Goal: Task Accomplishment & Management: Manage account settings

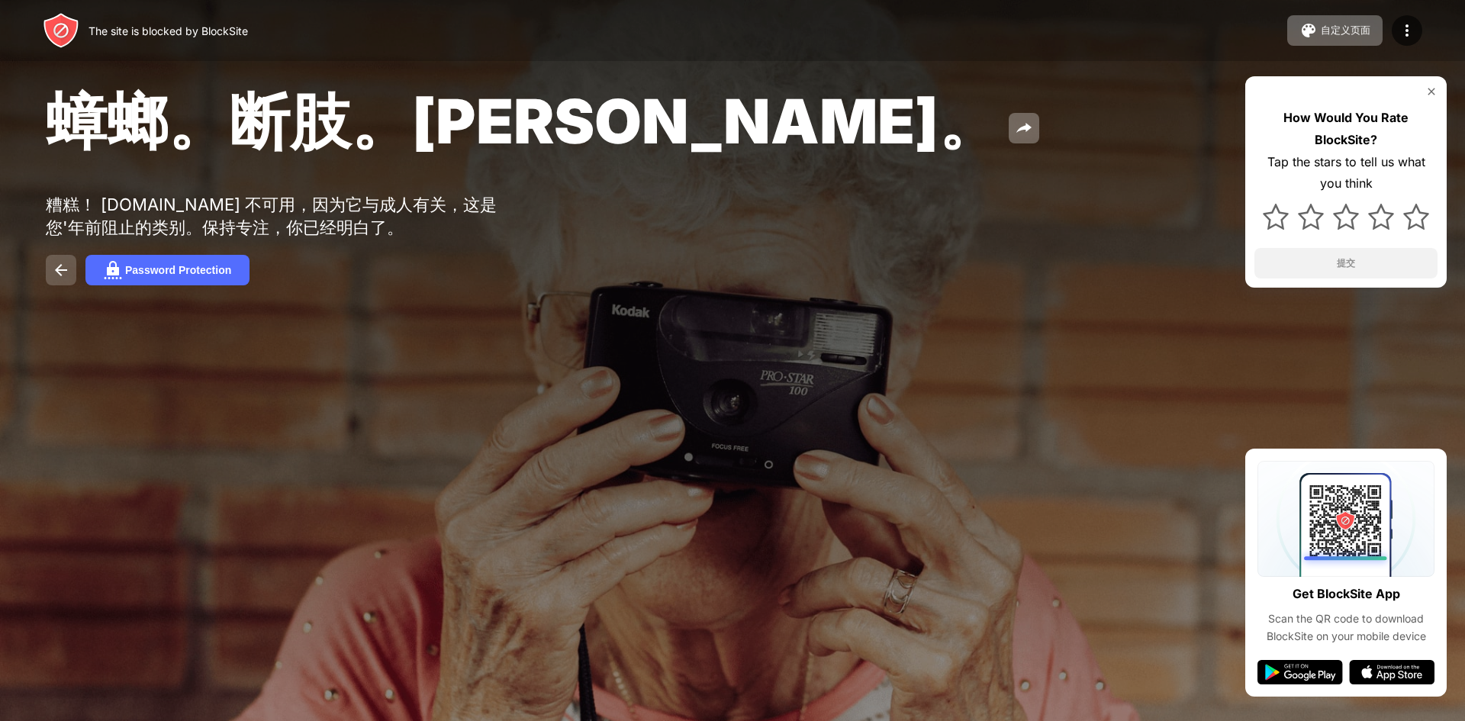
drag, startPoint x: 502, startPoint y: 0, endPoint x: 58, endPoint y: 279, distance: 524.6
click at [53, 279] on img at bounding box center [61, 270] width 18 height 18
click at [124, 278] on button "Password Protection" at bounding box center [167, 270] width 164 height 31
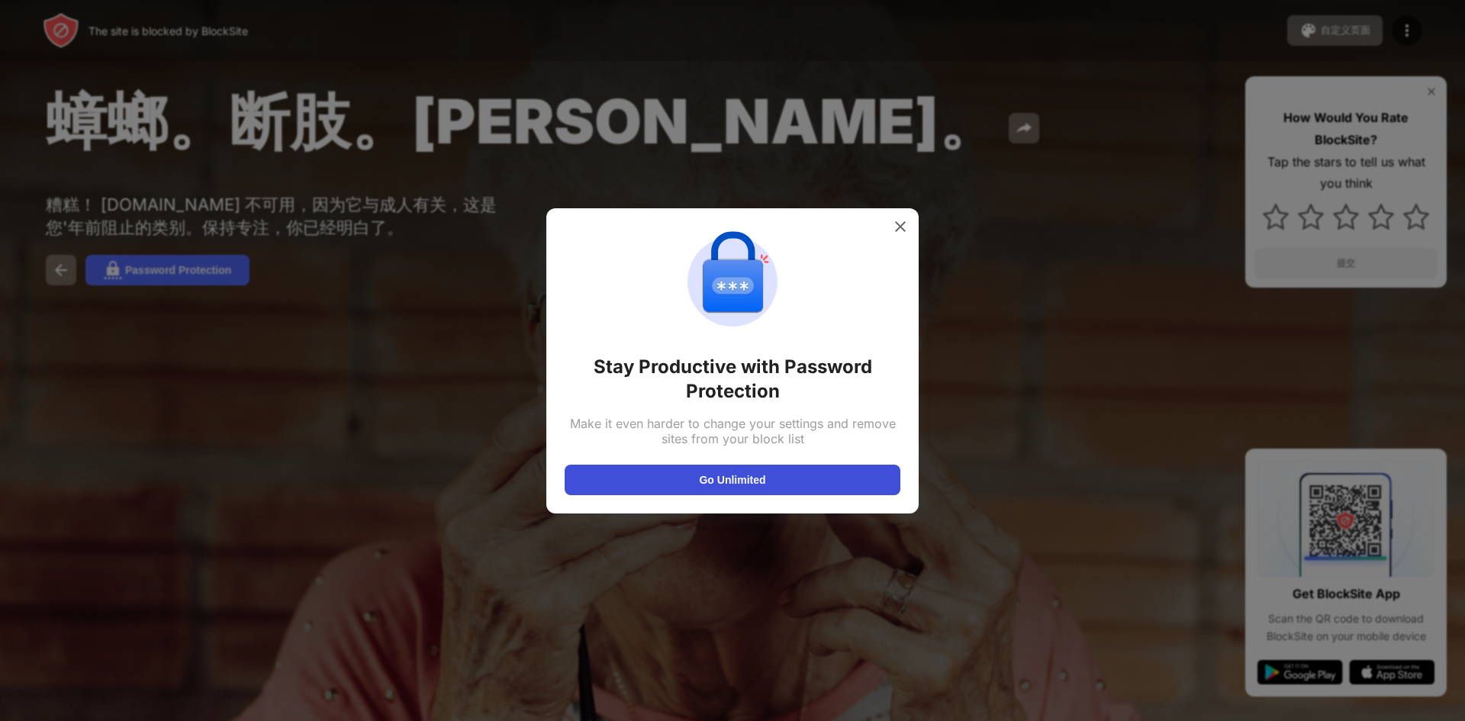
click at [778, 476] on button "Go Unlimited" at bounding box center [733, 480] width 336 height 31
click at [900, 220] on img at bounding box center [900, 226] width 15 height 15
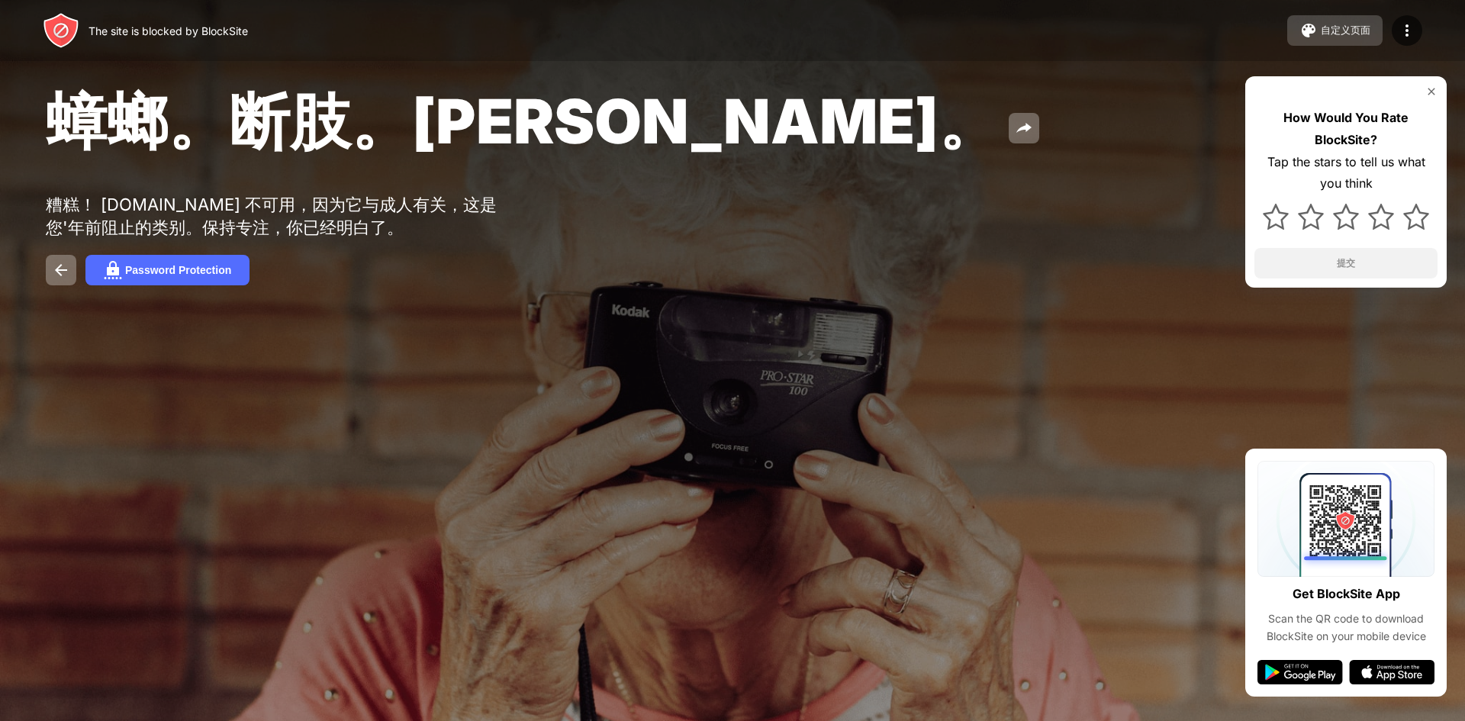
click at [1357, 34] on div "自定义页面" at bounding box center [1346, 31] width 50 height 14
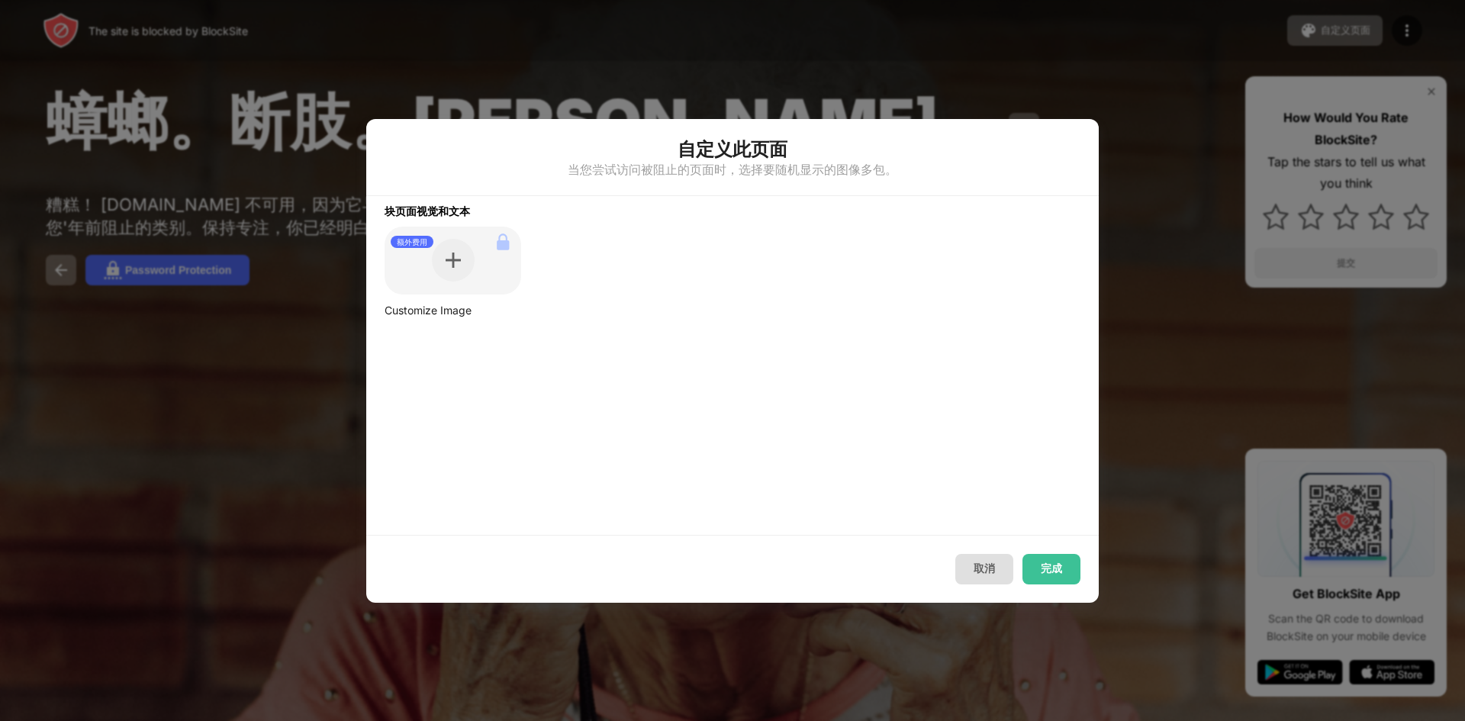
click at [980, 575] on button "取消" at bounding box center [984, 569] width 58 height 31
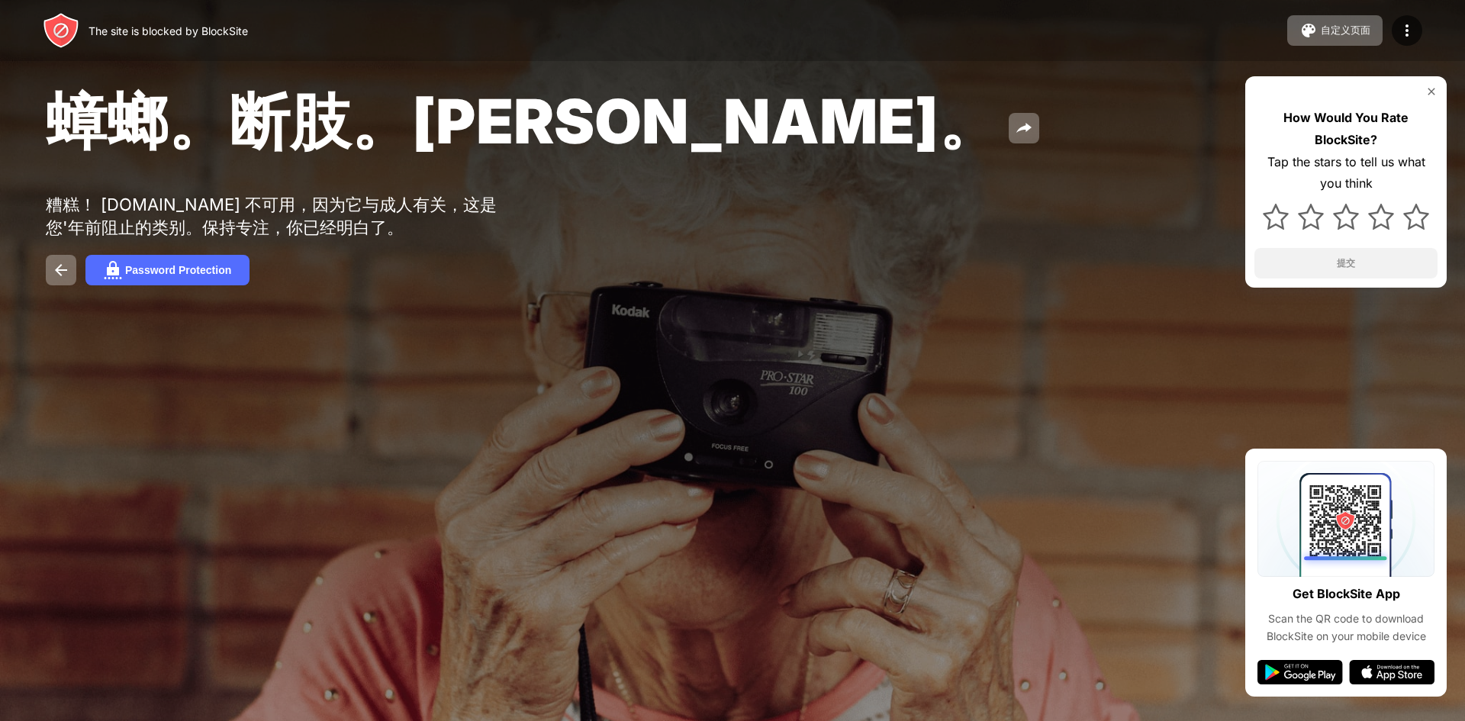
click at [1408, 46] on div "The site is blocked by BlockSite 自定义页面 编辑阻止列表 重定向 自定义阻止页面 Upgrade 密码保护 Upgrade" at bounding box center [732, 30] width 1465 height 61
click at [1410, 39] on img at bounding box center [1407, 30] width 18 height 18
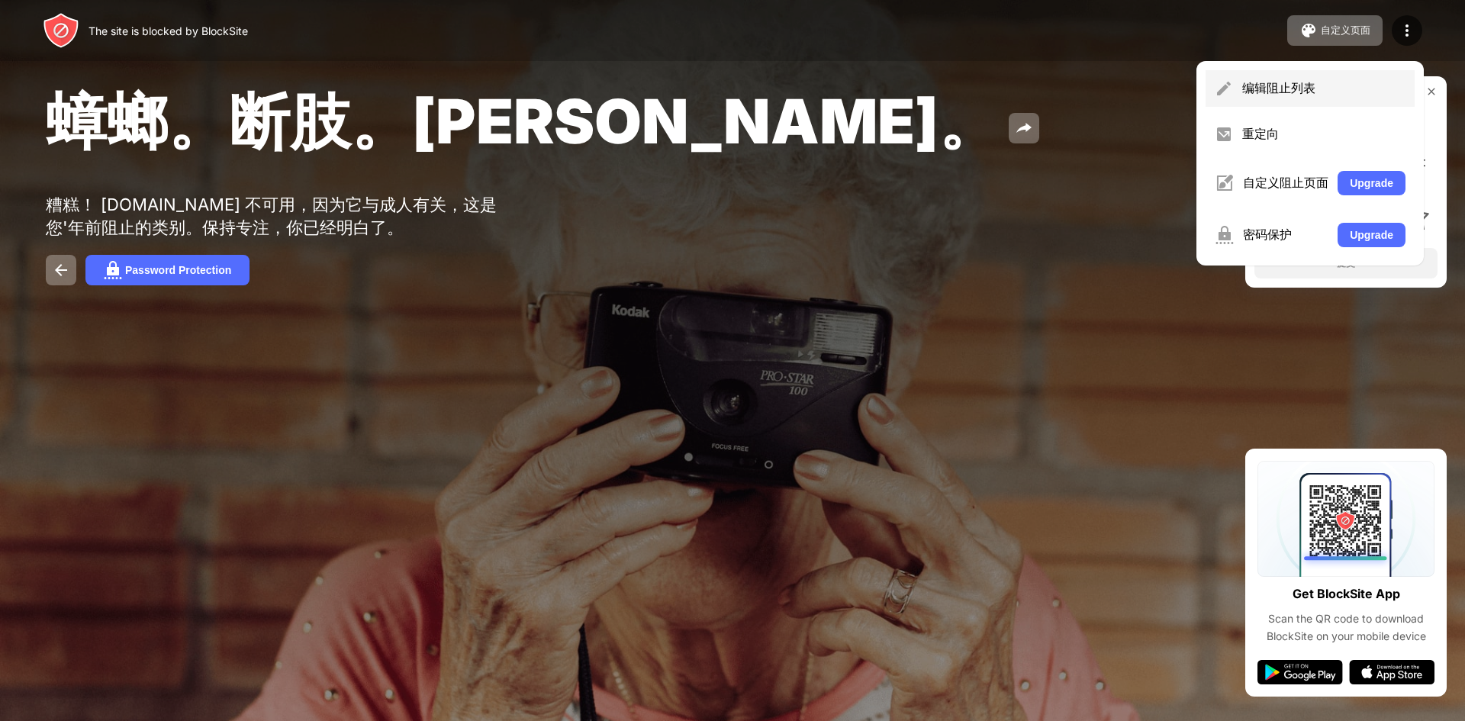
click at [1329, 99] on div "编辑阻止列表" at bounding box center [1310, 88] width 209 height 37
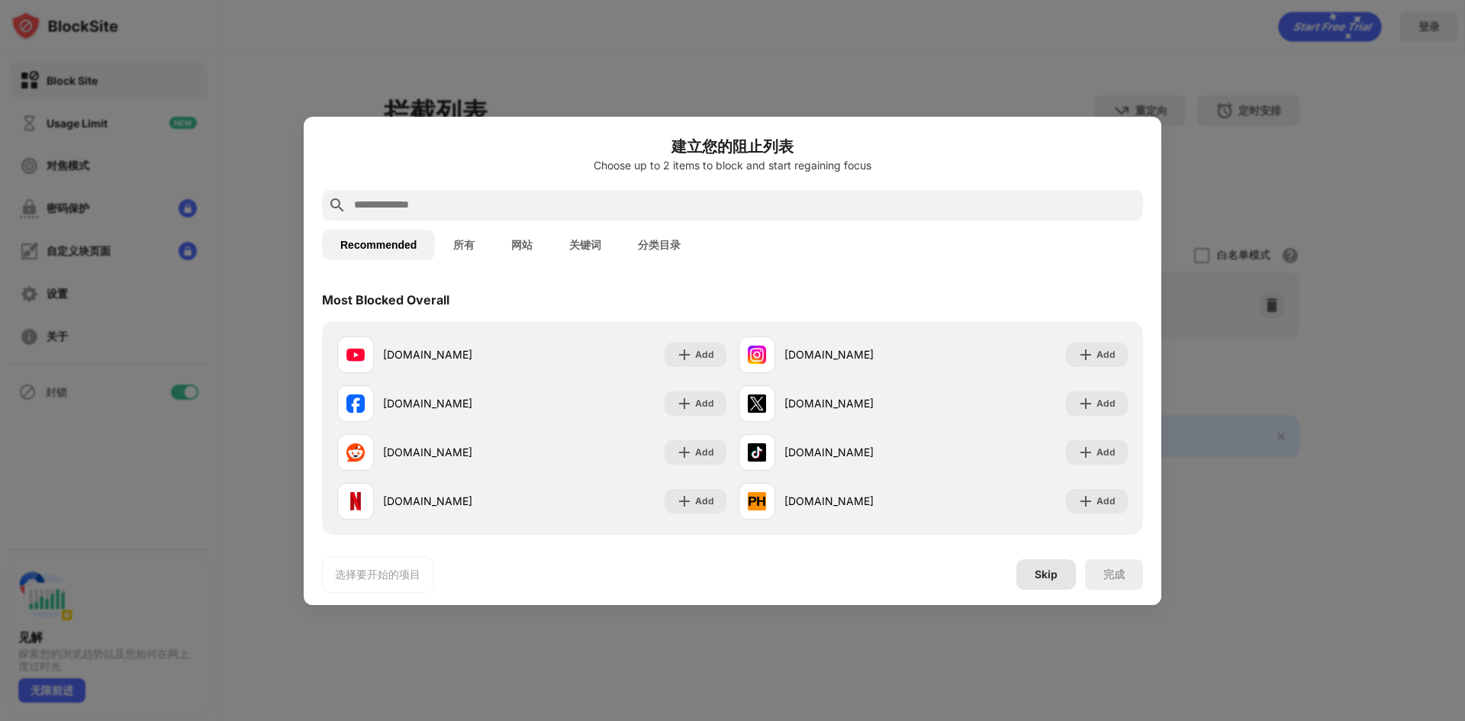
click at [1043, 573] on div "Skip" at bounding box center [1046, 574] width 23 height 12
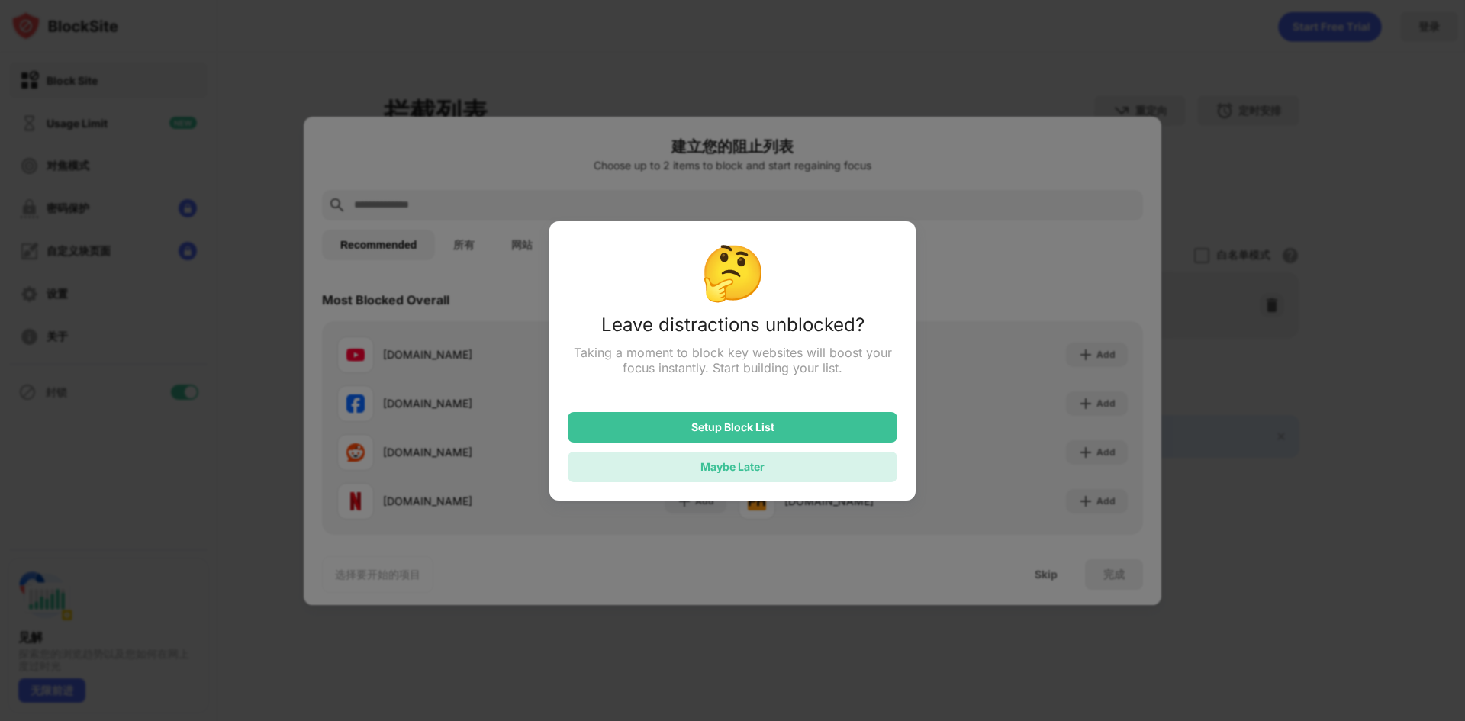
click at [777, 471] on div "Maybe Later" at bounding box center [733, 467] width 330 height 31
